Goal: Task Accomplishment & Management: Manage account settings

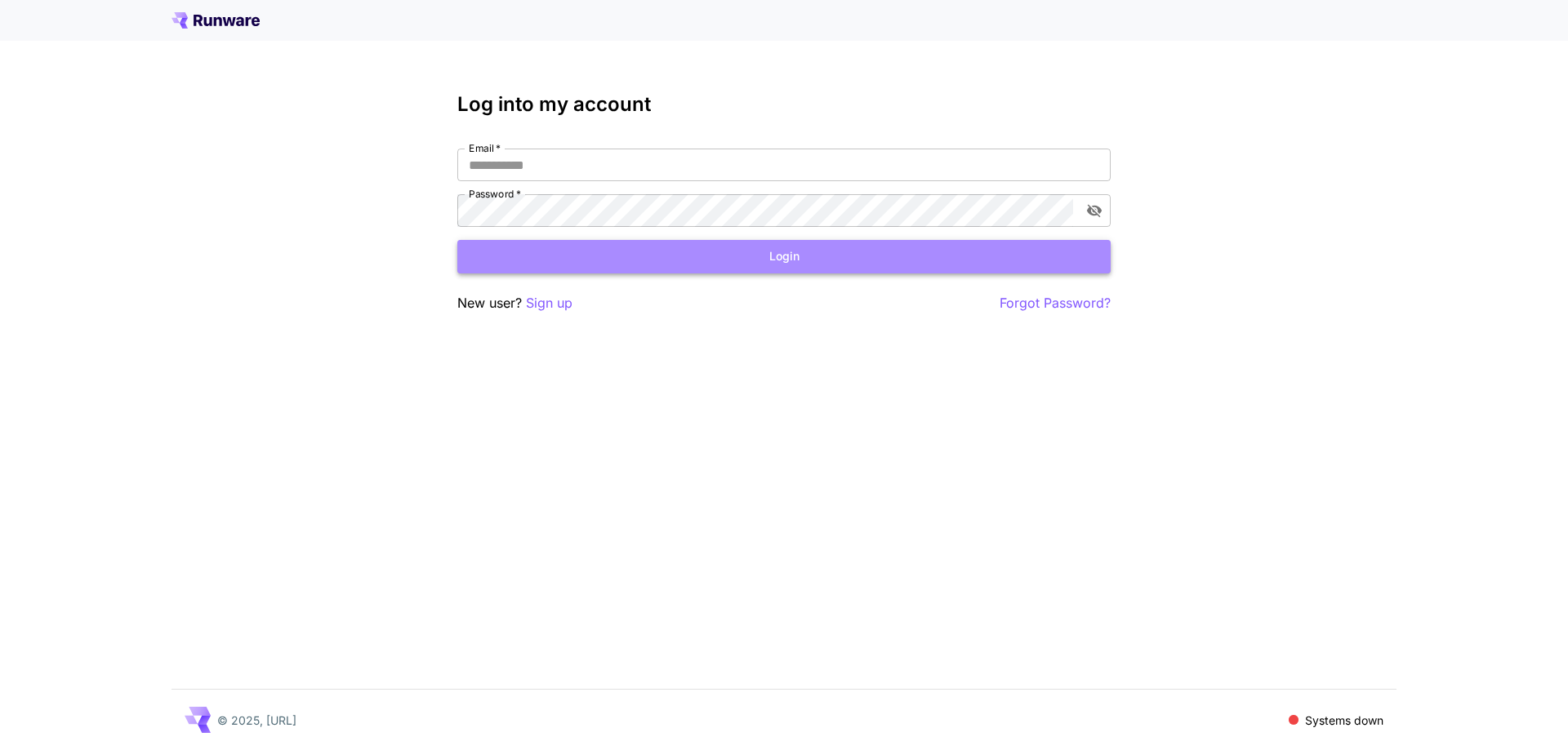
click at [746, 272] on button "Login" at bounding box center [784, 257] width 654 height 34
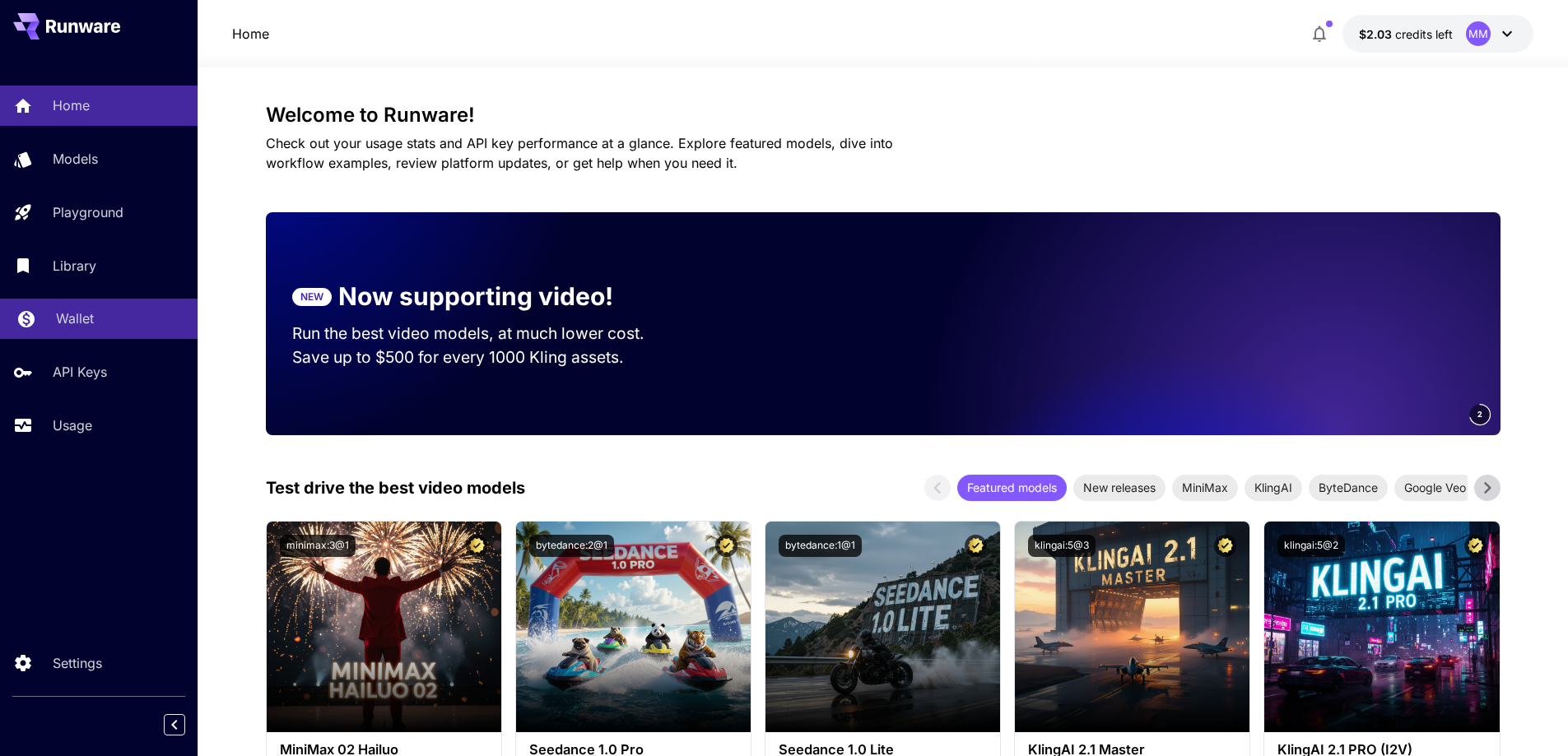
click at [104, 309] on div "Wallet" at bounding box center [120, 318] width 128 height 20
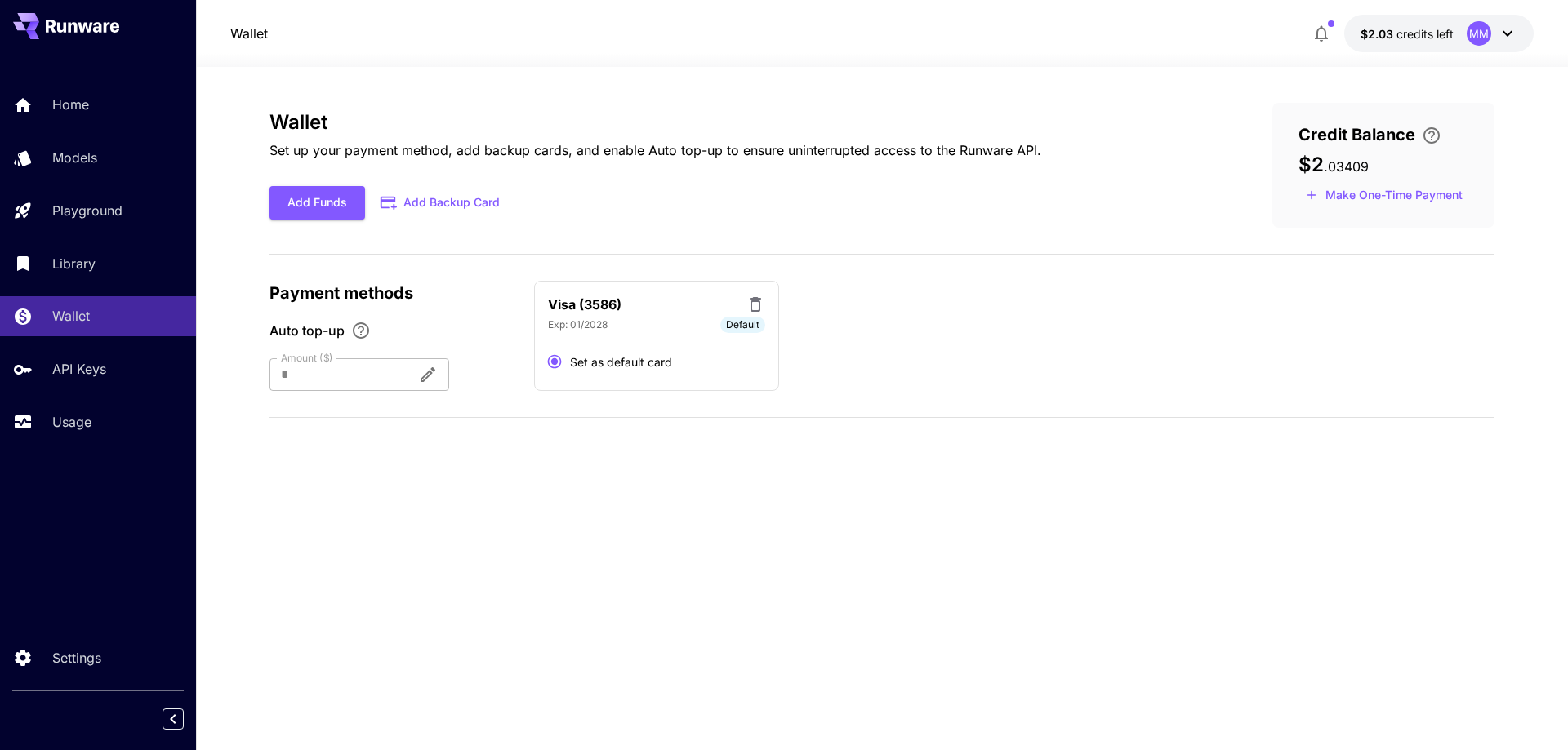
click at [383, 377] on div at bounding box center [337, 374] width 135 height 33
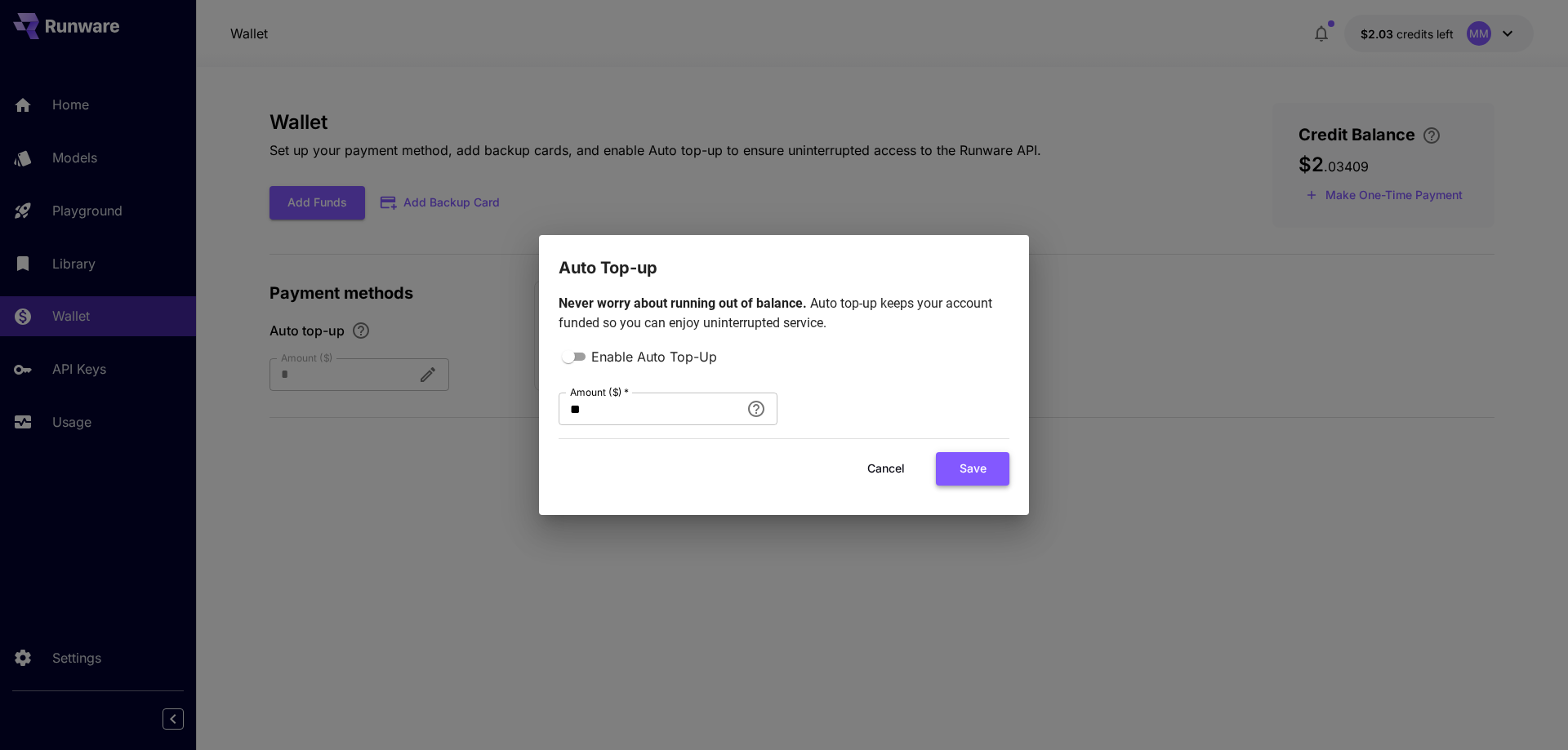
click at [995, 454] on button "Save" at bounding box center [972, 469] width 74 height 34
